Goal: Information Seeking & Learning: Learn about a topic

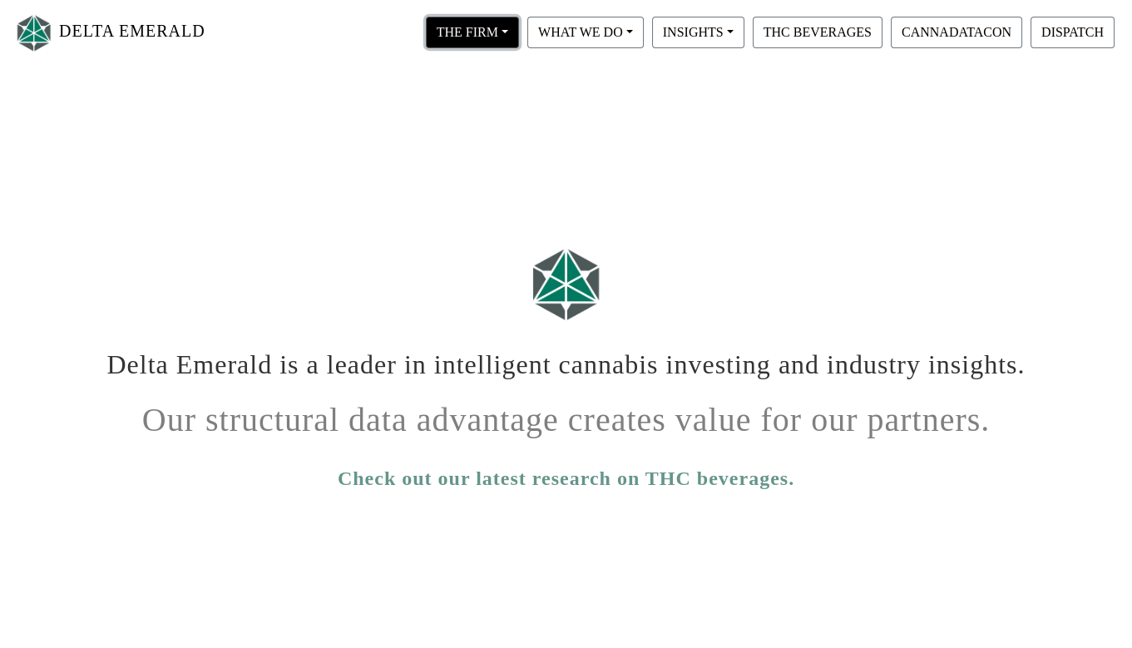
click at [495, 37] on button "THE FIRM" at bounding box center [472, 33] width 93 height 32
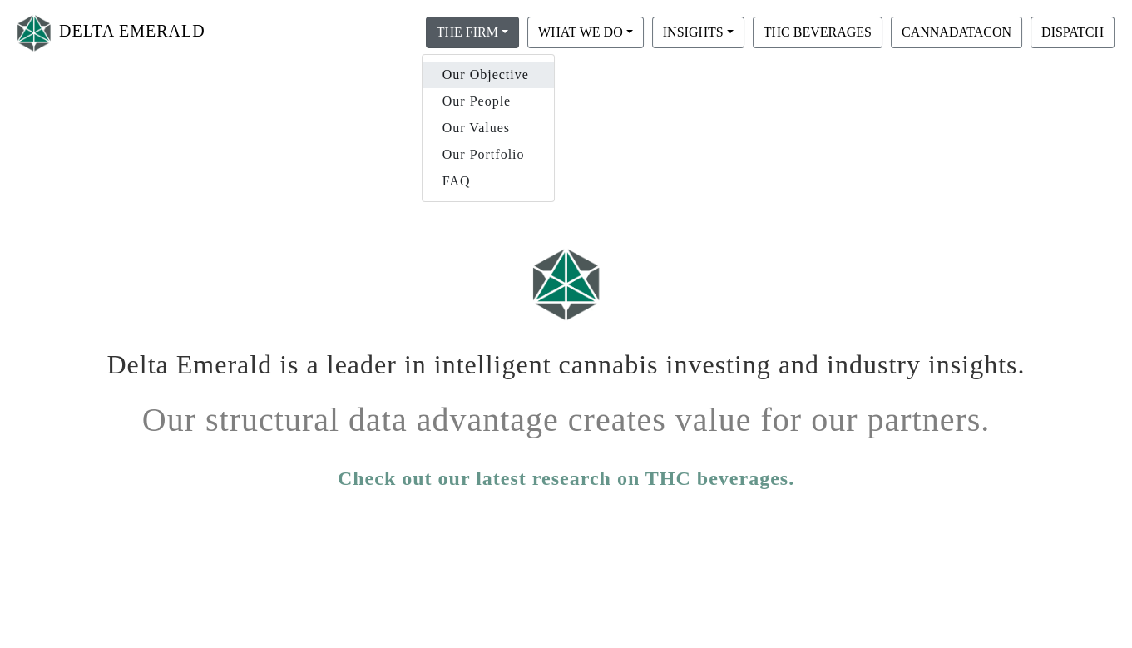
click at [485, 69] on link "Our Objective" at bounding box center [487, 75] width 131 height 27
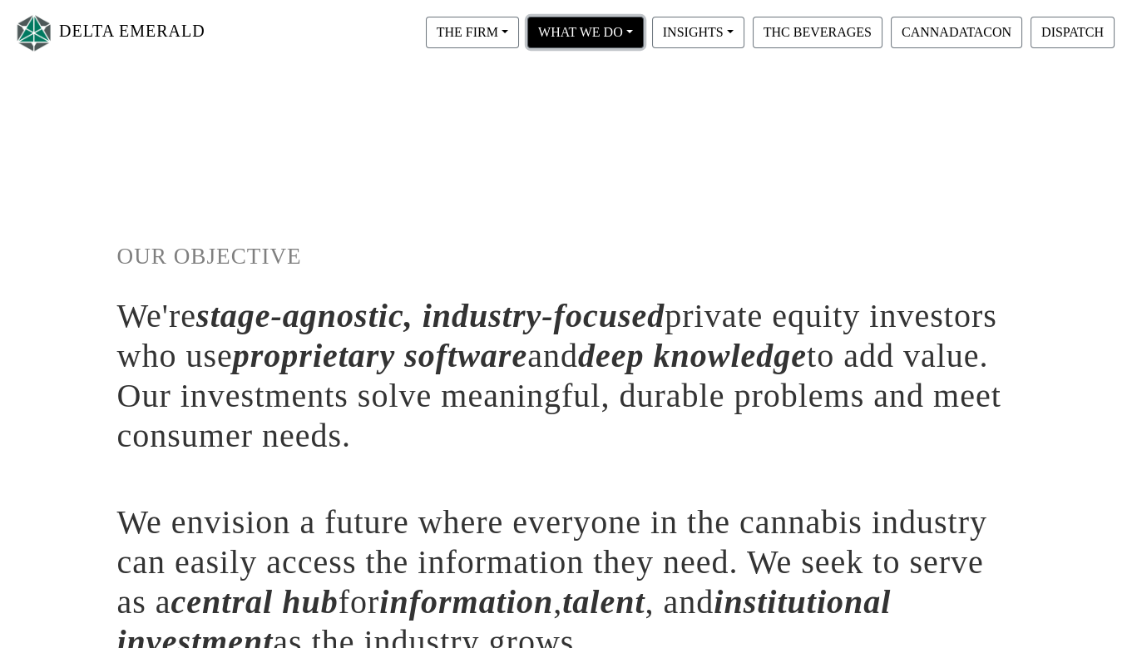
click at [519, 31] on button "WHAT WE DO" at bounding box center [472, 33] width 93 height 32
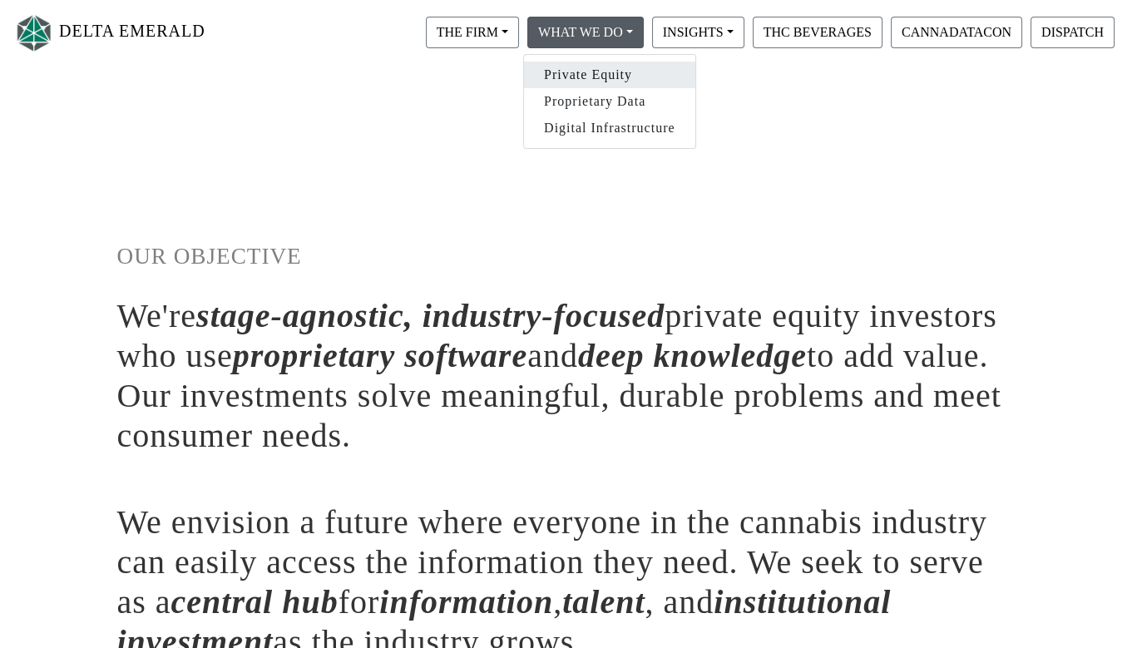
click at [558, 66] on link "Private Equity" at bounding box center [609, 75] width 171 height 27
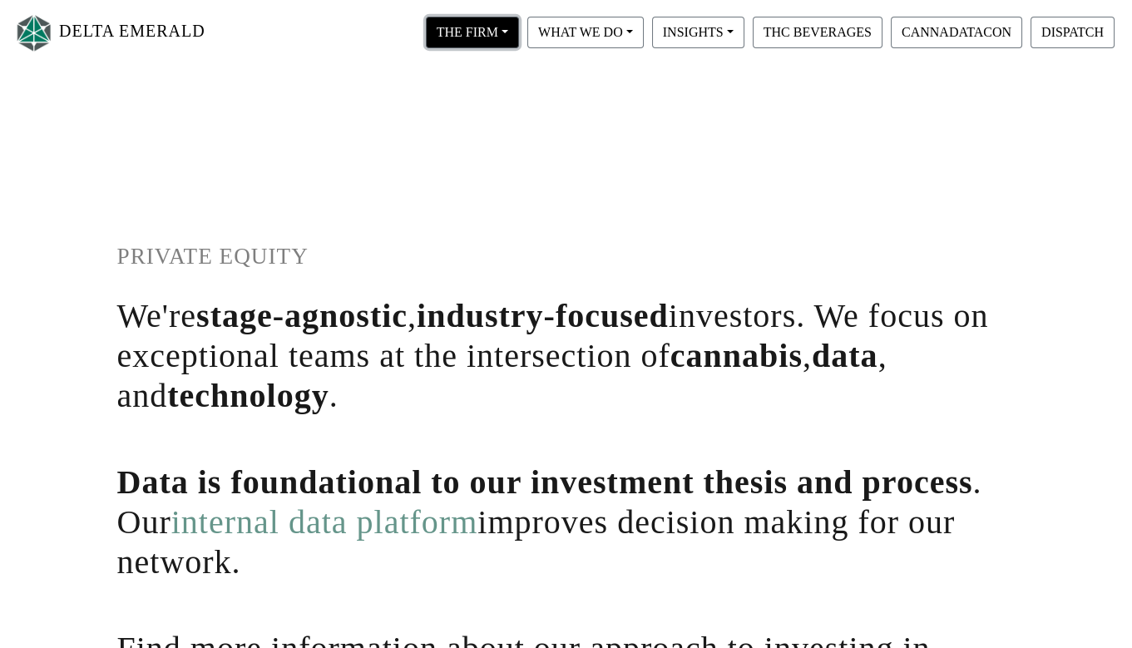
click at [498, 34] on button "THE FIRM" at bounding box center [472, 33] width 93 height 32
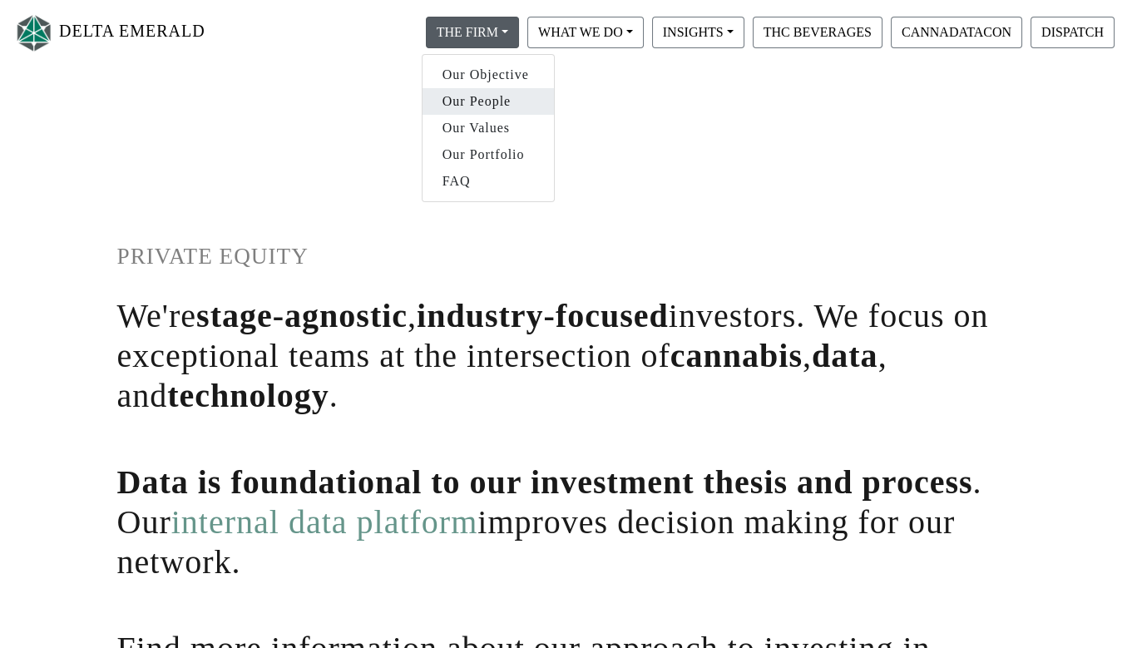
click at [457, 95] on link "Our People" at bounding box center [487, 101] width 131 height 27
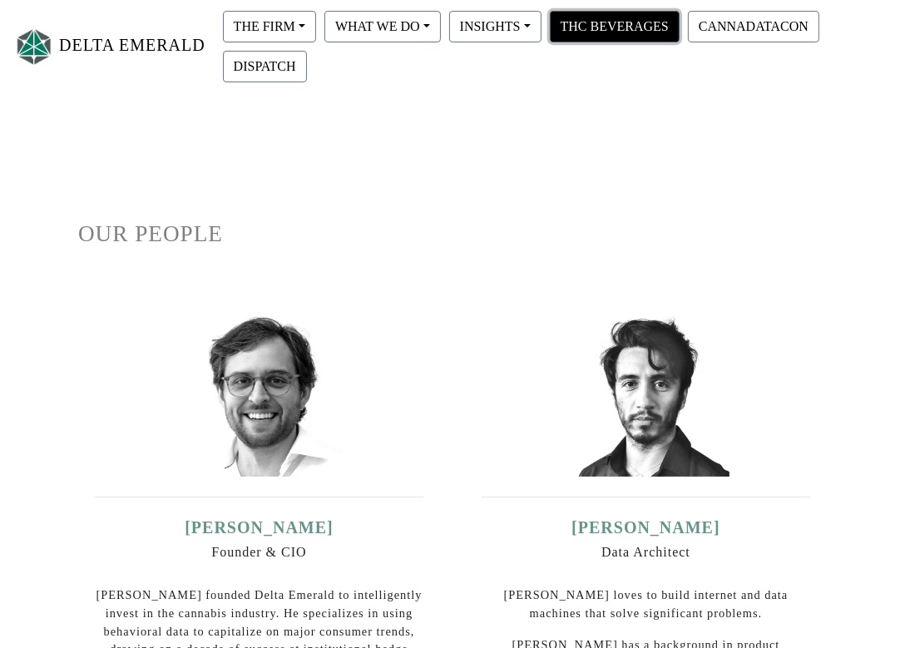
click at [619, 17] on button "THC BEVERAGES" at bounding box center [615, 27] width 130 height 32
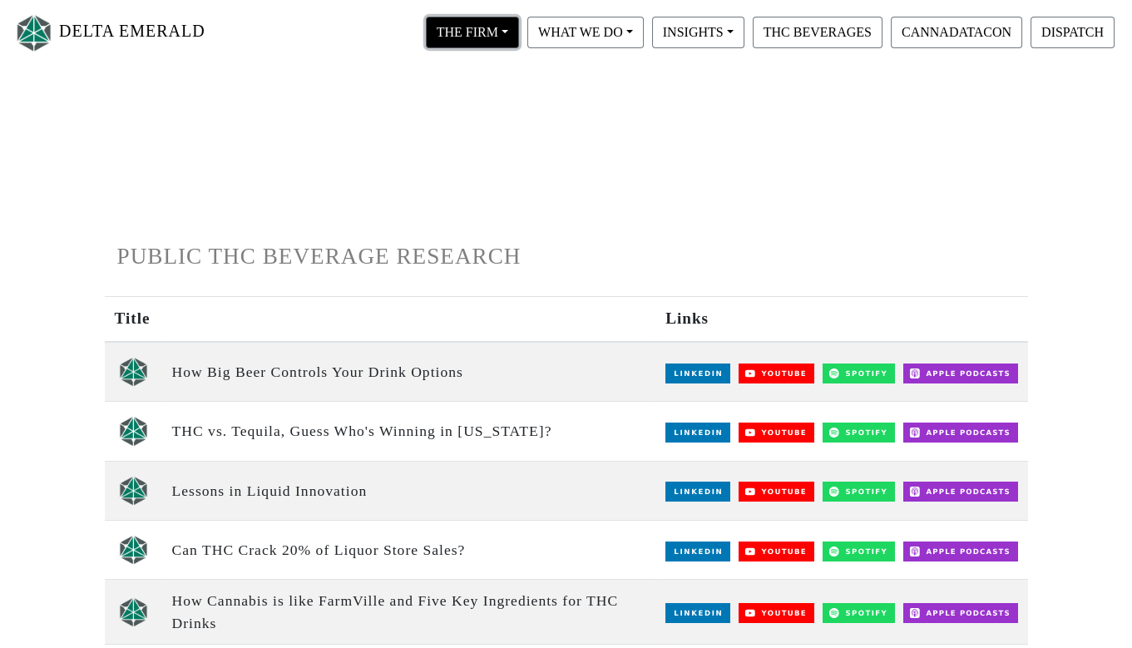
click at [483, 19] on button "THE FIRM" at bounding box center [472, 33] width 93 height 32
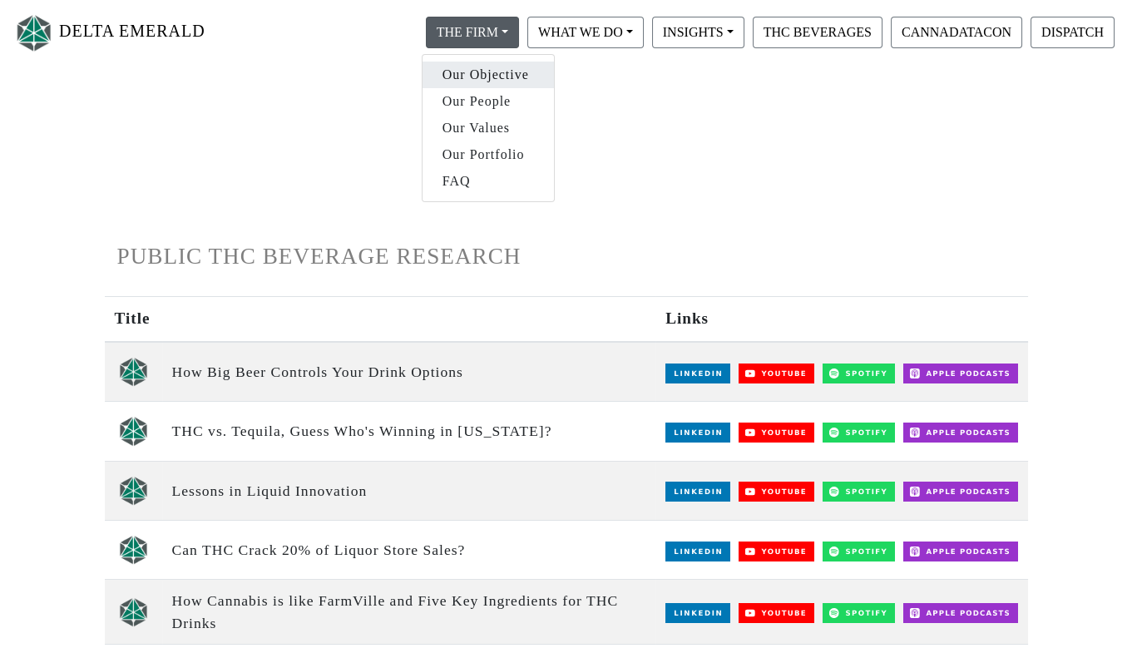
click at [479, 68] on link "Our Objective" at bounding box center [487, 75] width 131 height 27
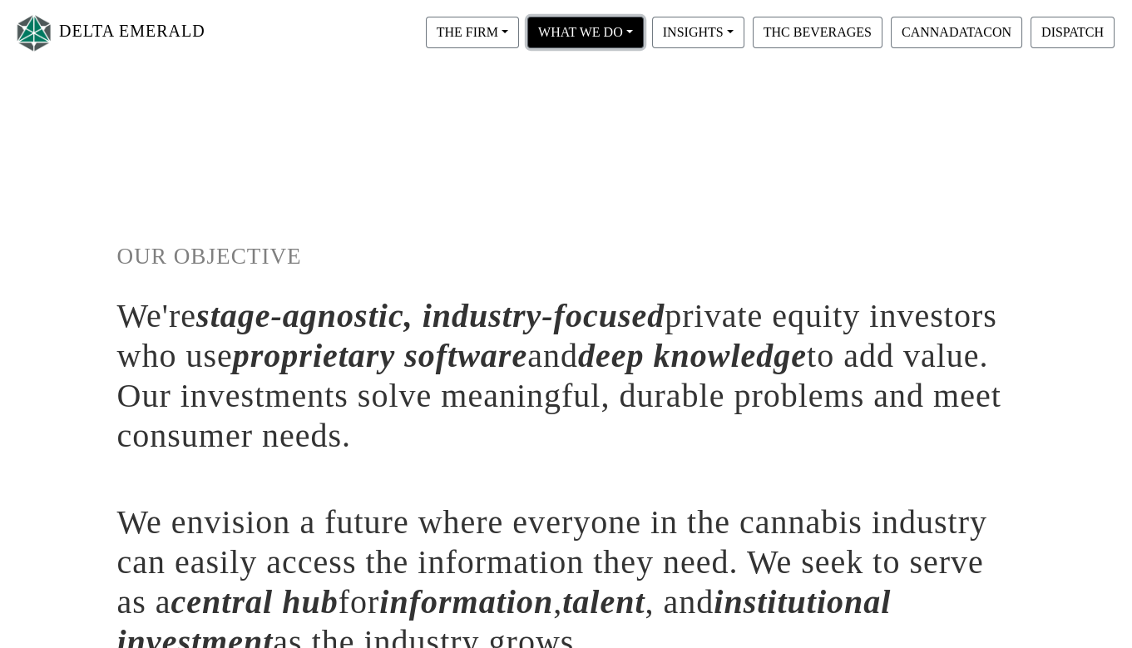
click at [519, 40] on button "WHAT WE DO" at bounding box center [472, 33] width 93 height 32
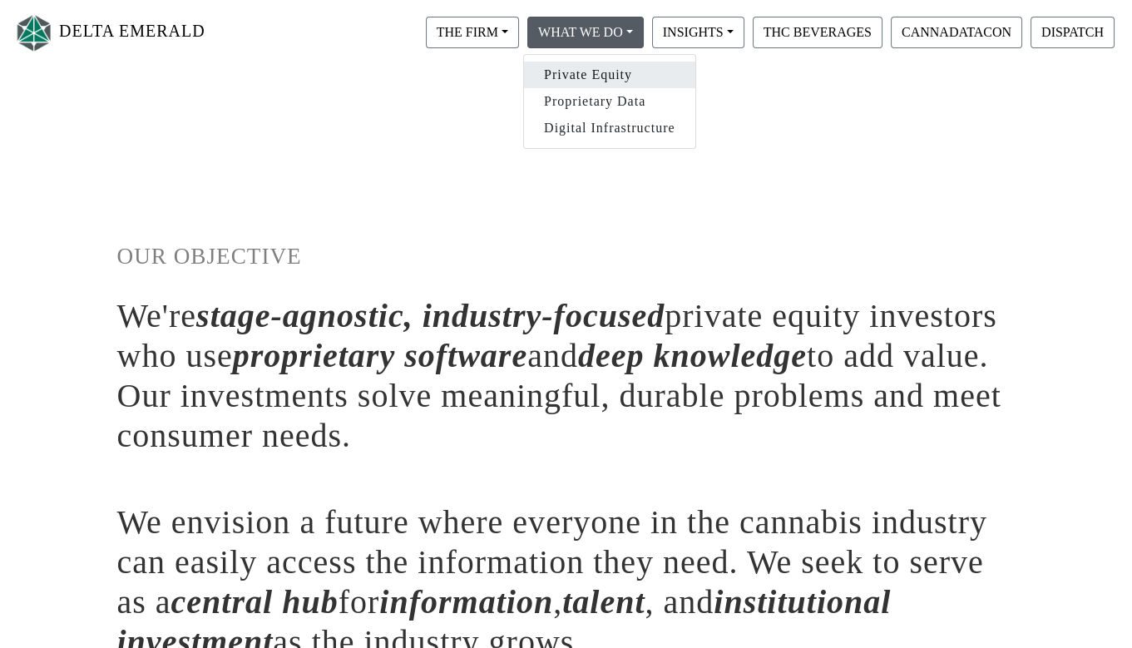
click at [557, 72] on link "Private Equity" at bounding box center [609, 75] width 171 height 27
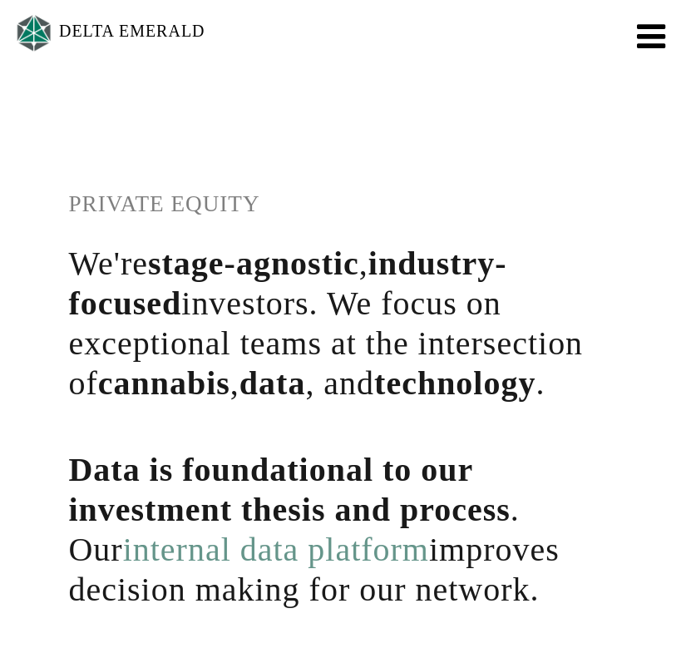
scroll to position [320, 0]
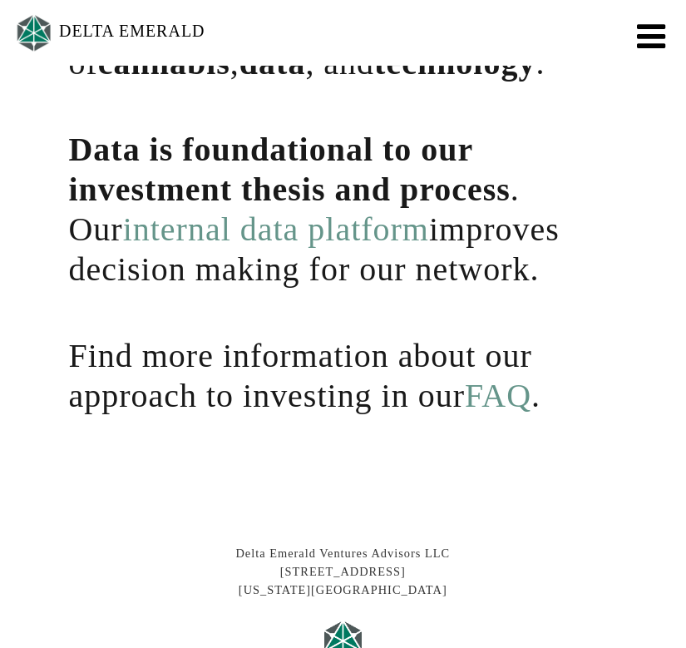
click at [660, 364] on div "DELTA EMERALD THE FIRM Our Objective Our People Our Values Our Portfolio FAQ WH…" at bounding box center [343, 298] width 686 height 1064
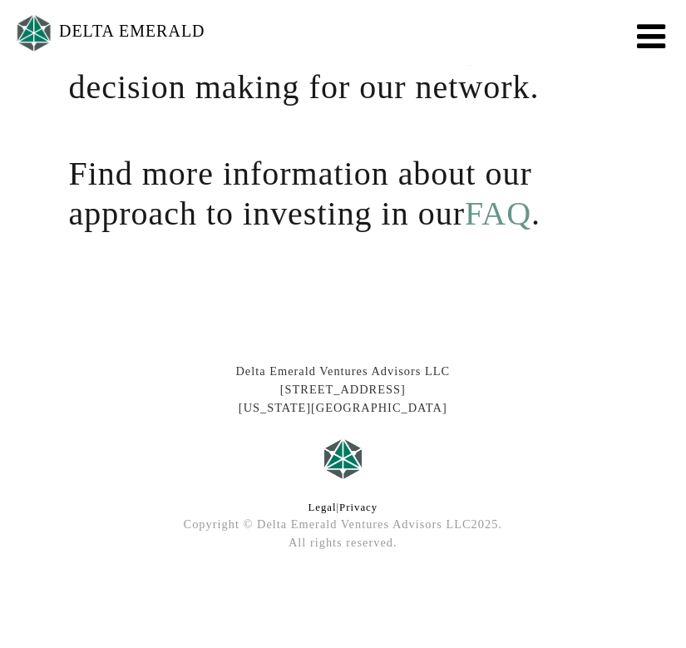
scroll to position [0, 0]
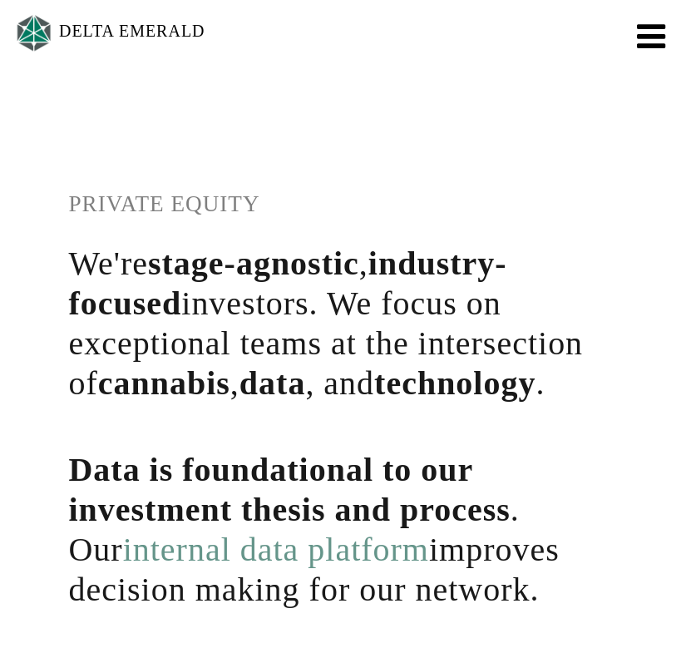
click at [649, 42] on span "Toggle navigation" at bounding box center [651, 36] width 28 height 33
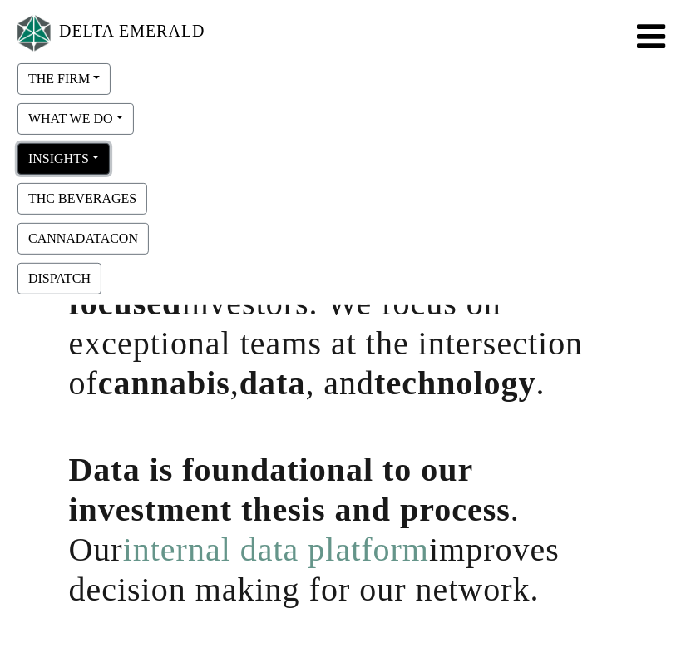
click at [71, 95] on button "INSIGHTS" at bounding box center [63, 79] width 93 height 32
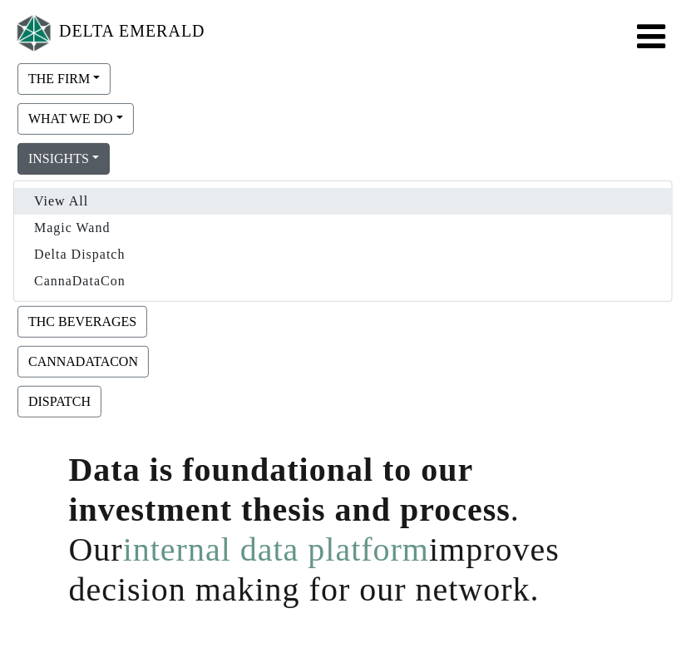
click at [67, 195] on link "View All" at bounding box center [343, 201] width 658 height 27
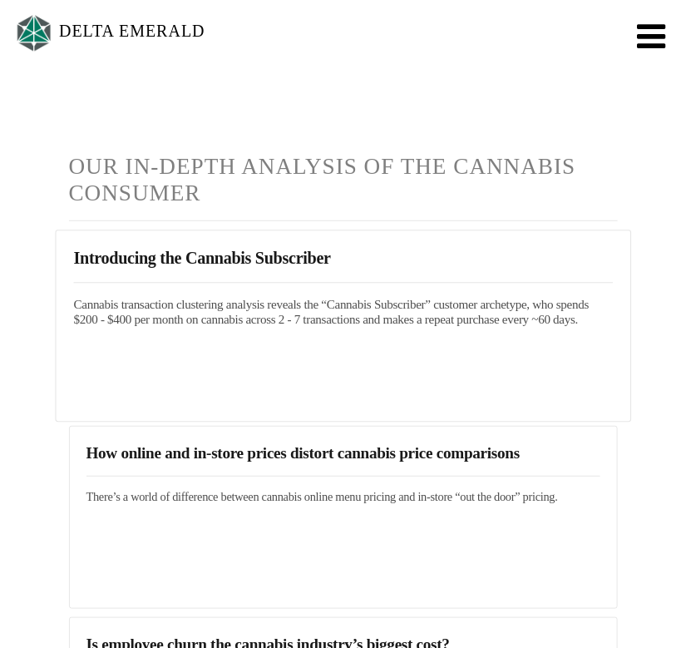
scroll to position [36, 0]
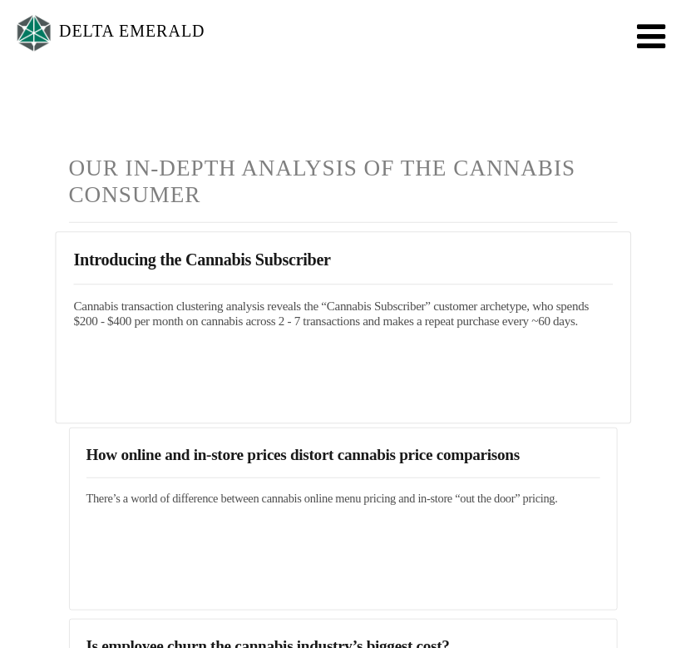
click at [164, 273] on link "Introducing the Cannabis Subscriber Cannabis transaction clustering analysis re…" at bounding box center [343, 288] width 540 height 79
